Goal: Task Accomplishment & Management: Manage account settings

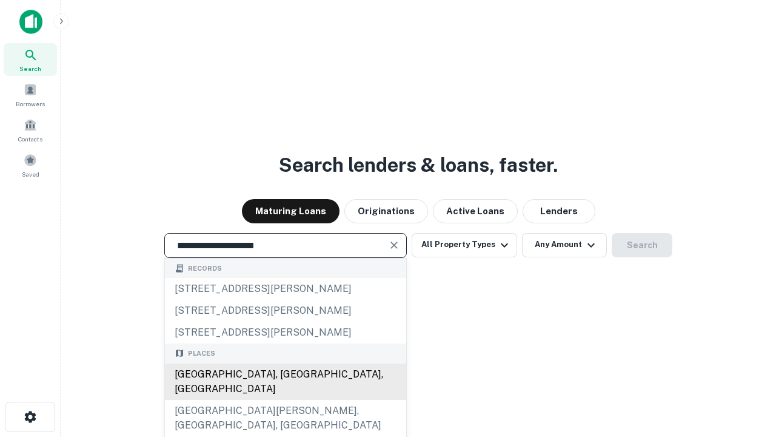
click at [285, 400] on div "Santa Monica, CA, USA" at bounding box center [285, 381] width 241 height 36
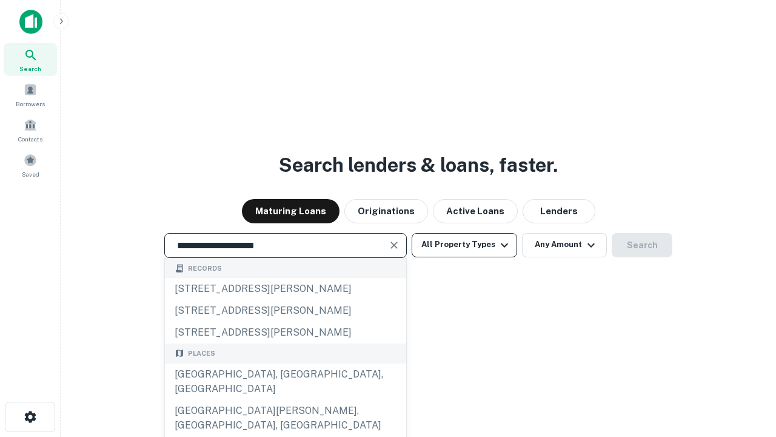
type input "**********"
click at [465, 244] on button "All Property Types" at bounding box center [465, 245] width 106 height 24
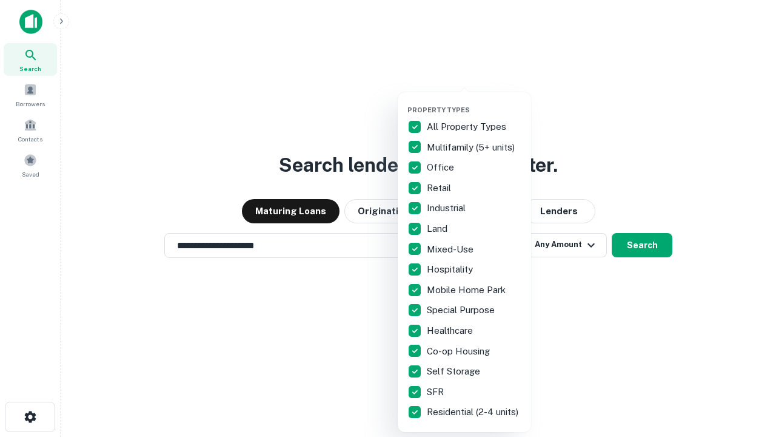
click at [474, 102] on button "button" at bounding box center [474, 102] width 133 height 1
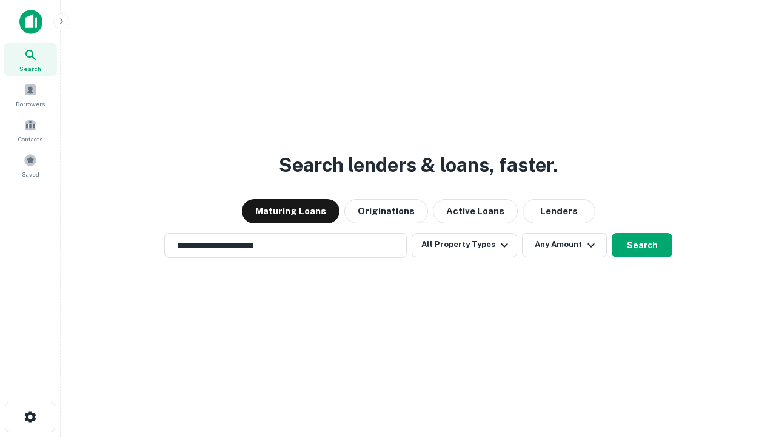
scroll to position [87, 343]
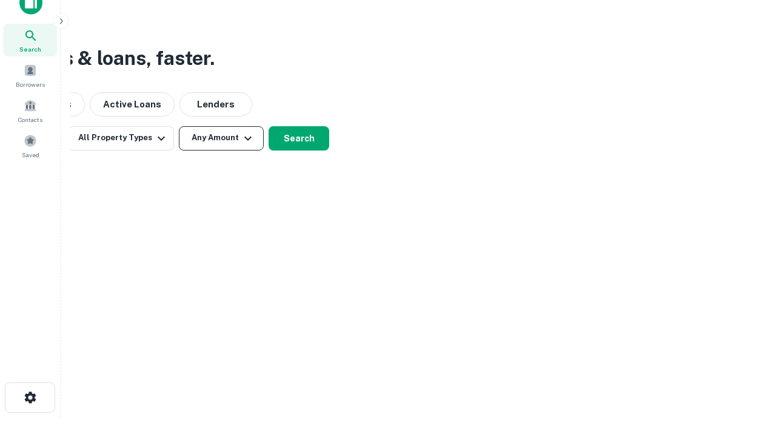
click at [221, 138] on button "Any Amount" at bounding box center [221, 138] width 85 height 24
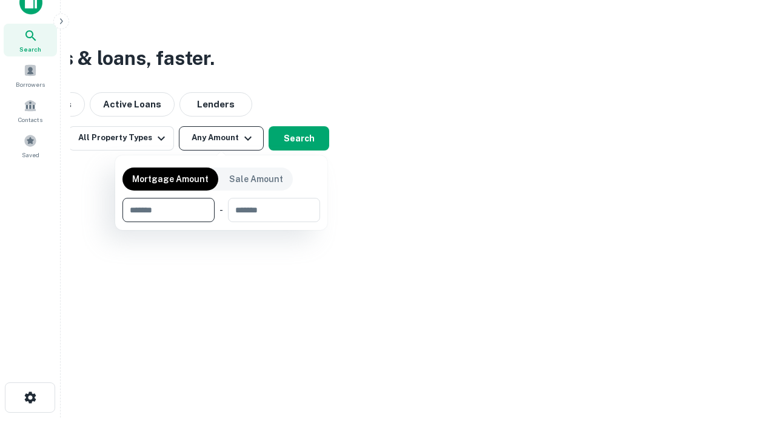
type input "*******"
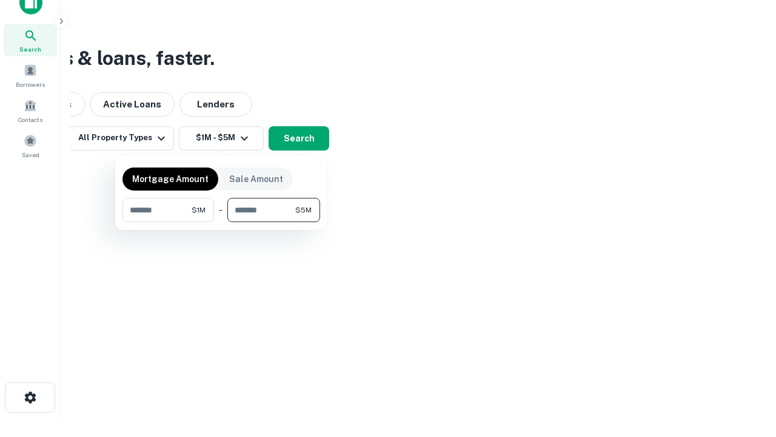
type input "*******"
click at [221, 222] on button "button" at bounding box center [222, 222] width 198 height 1
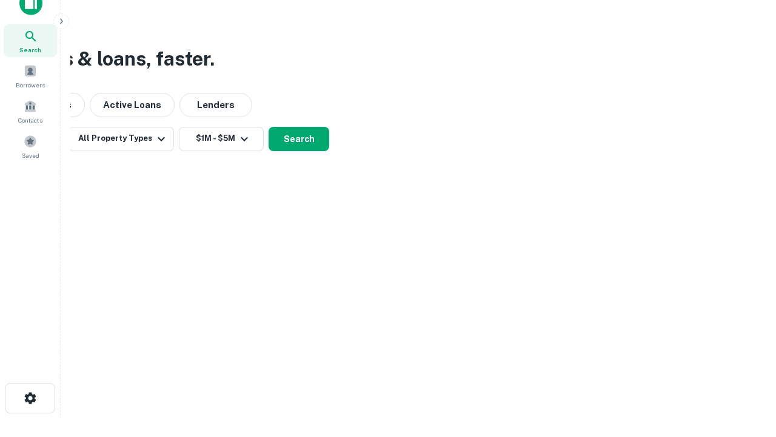
scroll to position [7, 224]
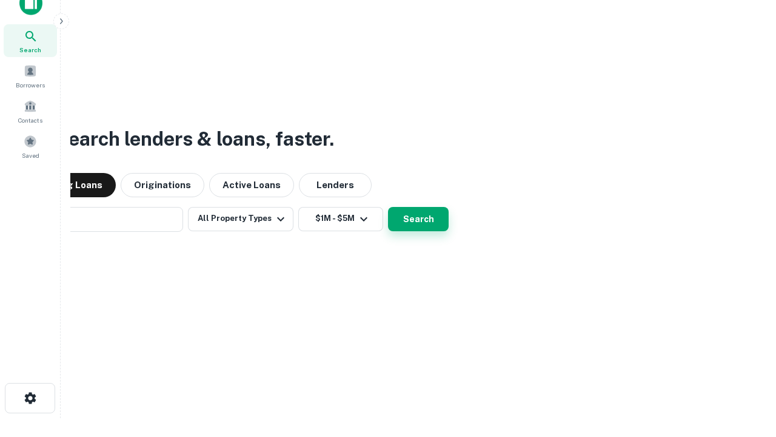
click at [388, 207] on button "Search" at bounding box center [418, 219] width 61 height 24
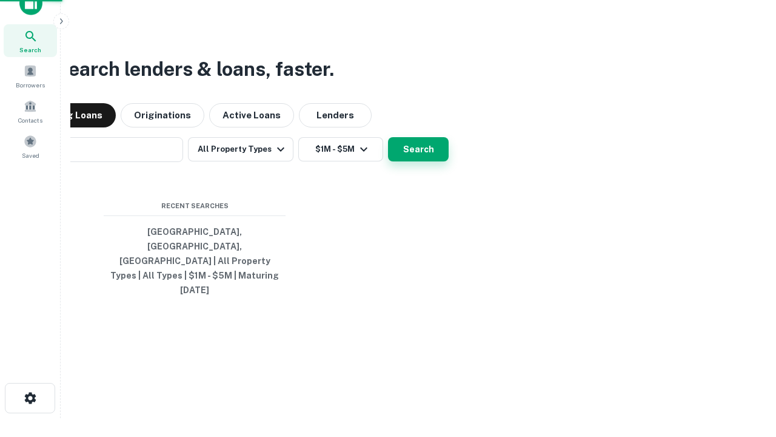
scroll to position [32, 343]
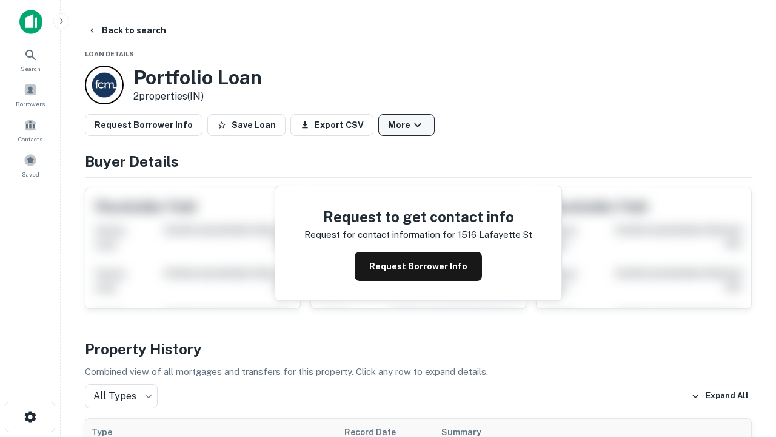
click at [406, 125] on button "More" at bounding box center [407, 125] width 56 height 22
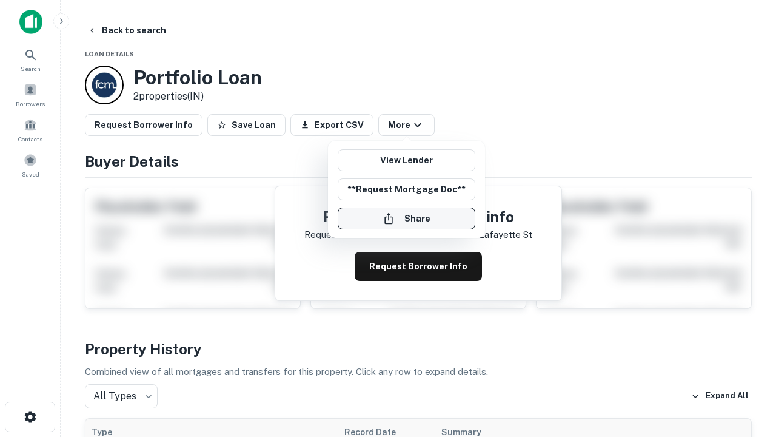
click at [406, 218] on button "Share" at bounding box center [407, 218] width 138 height 22
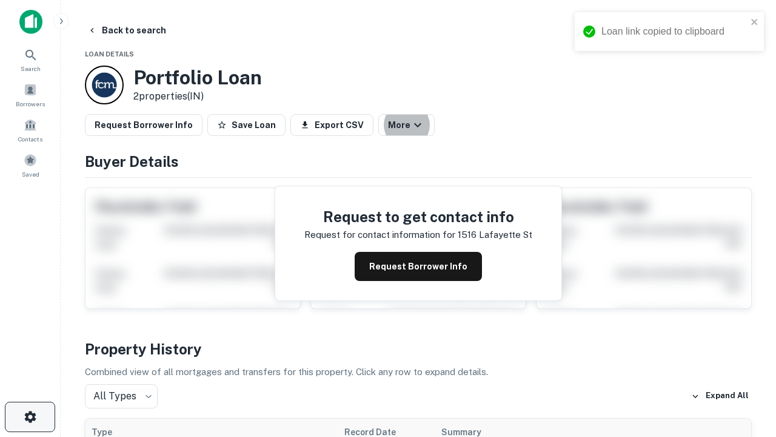
click at [30, 417] on icon "button" at bounding box center [30, 416] width 15 height 15
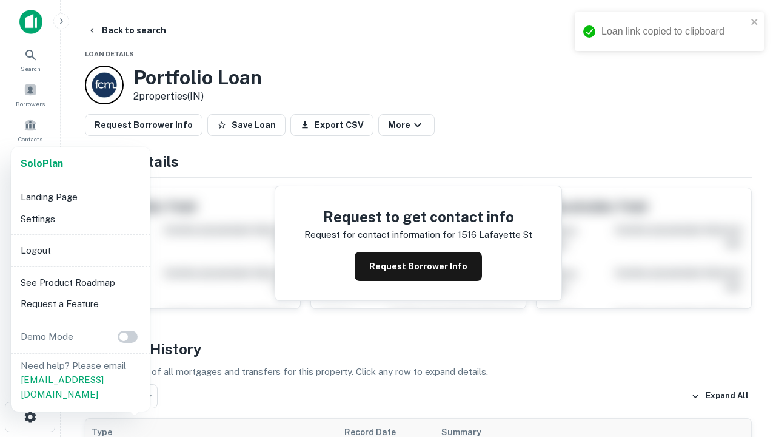
click at [80, 250] on li "Logout" at bounding box center [81, 251] width 130 height 22
